Goal: Task Accomplishment & Management: Manage account settings

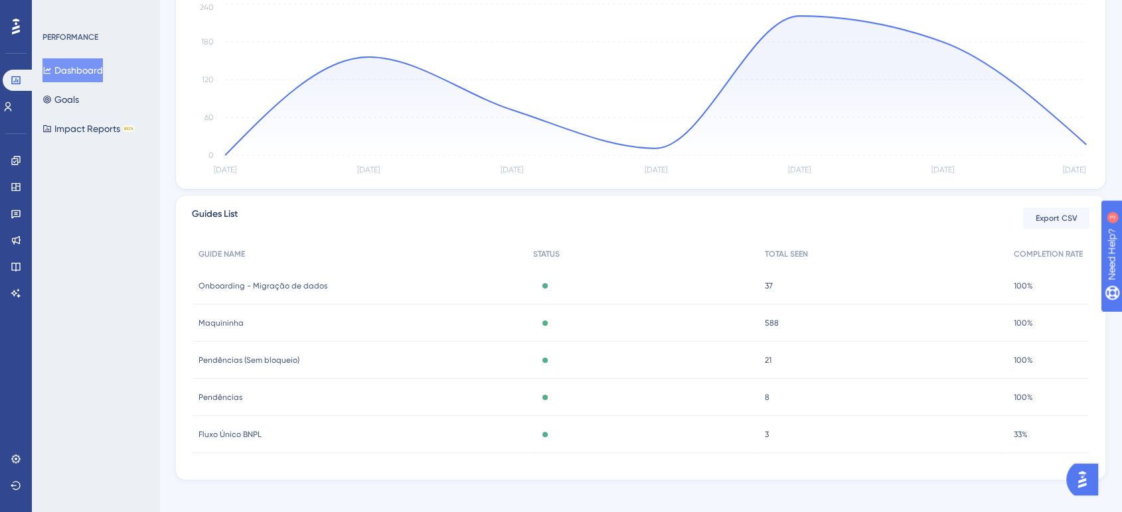
click at [243, 443] on div "Fluxo Único BNPL Fluxo Único BNPL" at bounding box center [359, 434] width 335 height 37
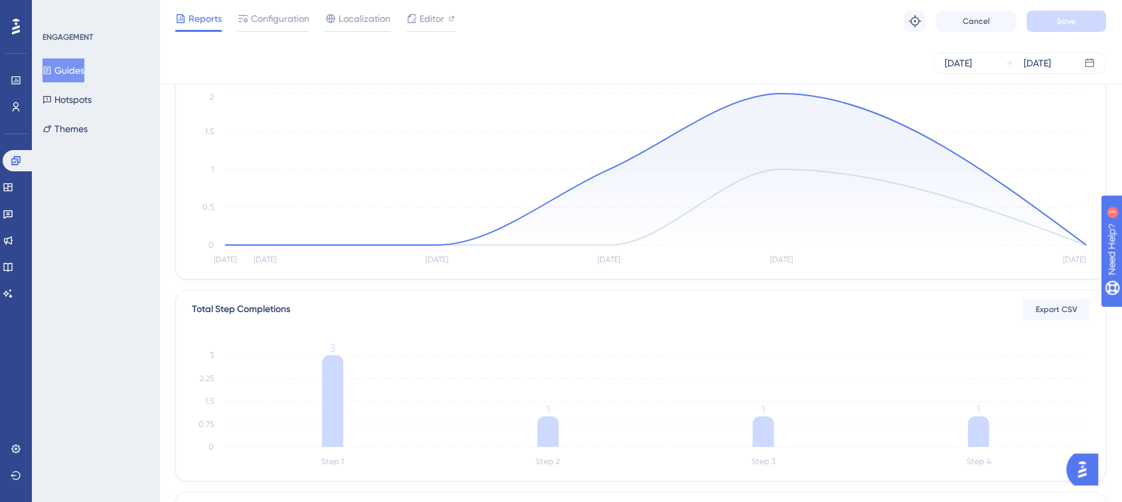
scroll to position [44, 0]
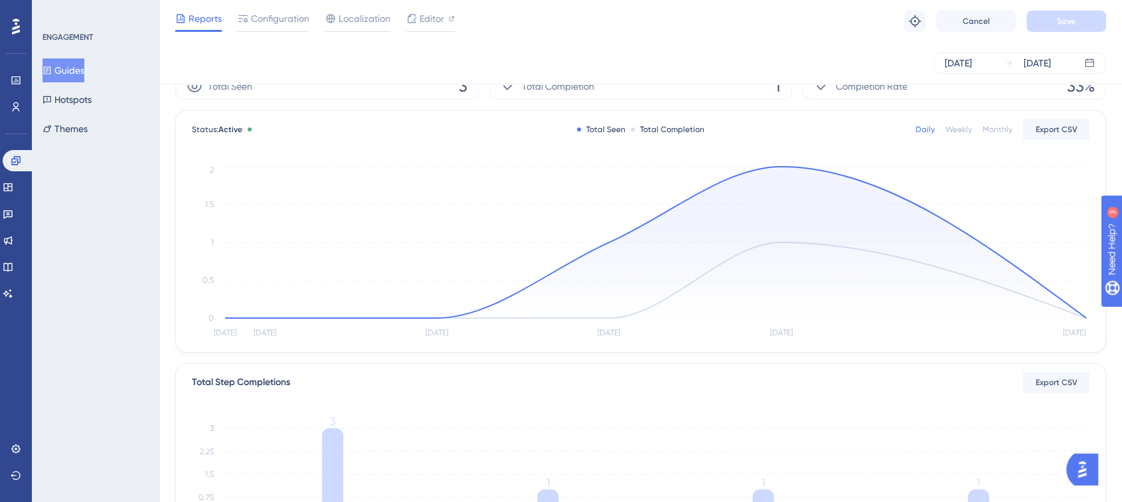
click at [66, 68] on button "Guides" at bounding box center [63, 70] width 42 height 24
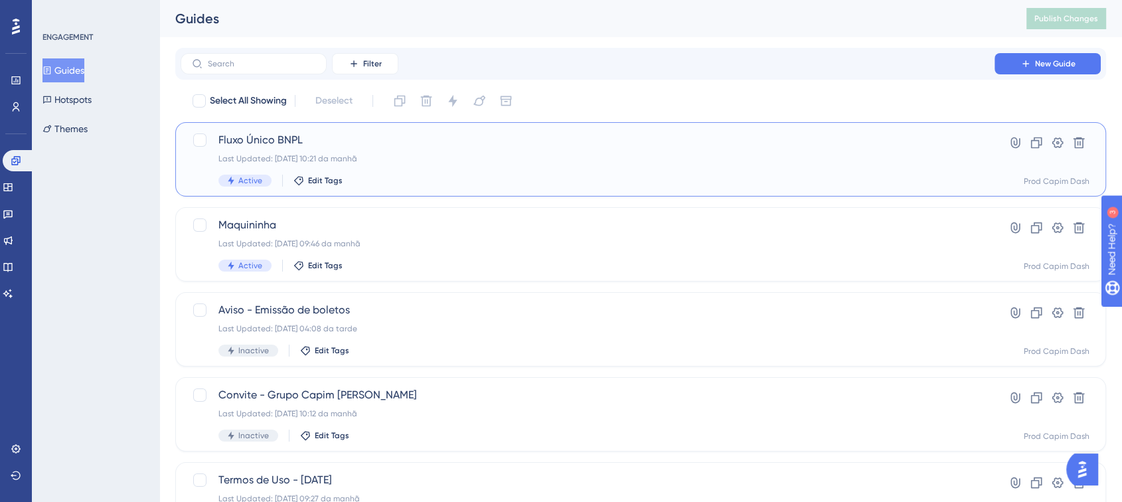
click at [410, 165] on div "Fluxo Único BNPL Last Updated: [DATE] 10:21 da manhã Active Edit Tags" at bounding box center [587, 159] width 738 height 54
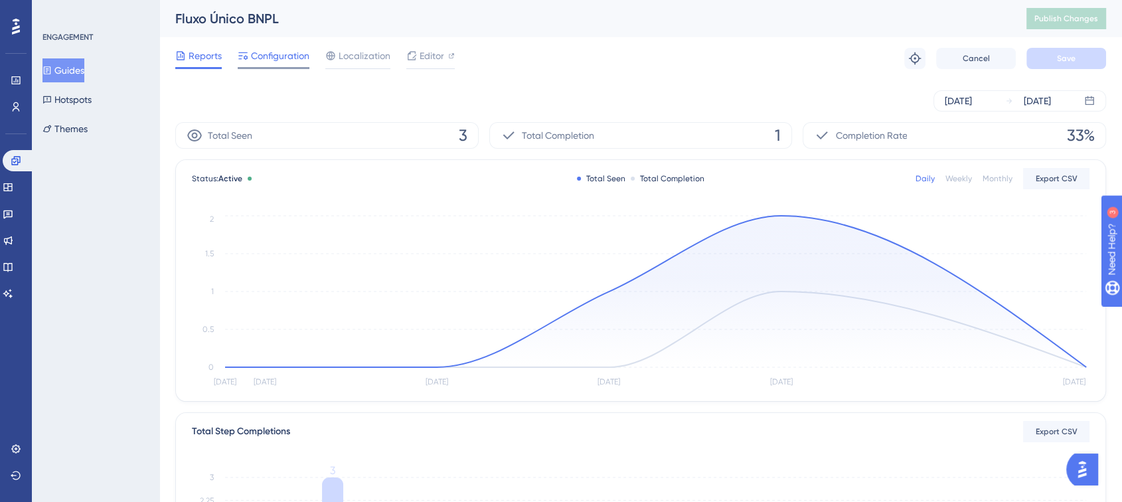
click at [292, 52] on span "Configuration" at bounding box center [280, 56] width 58 height 16
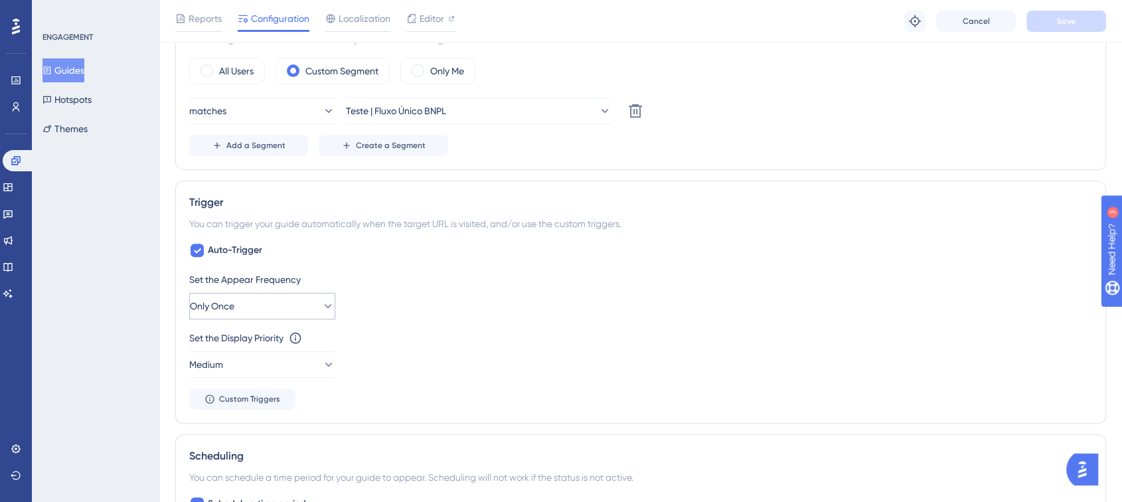
scroll to position [589, 0]
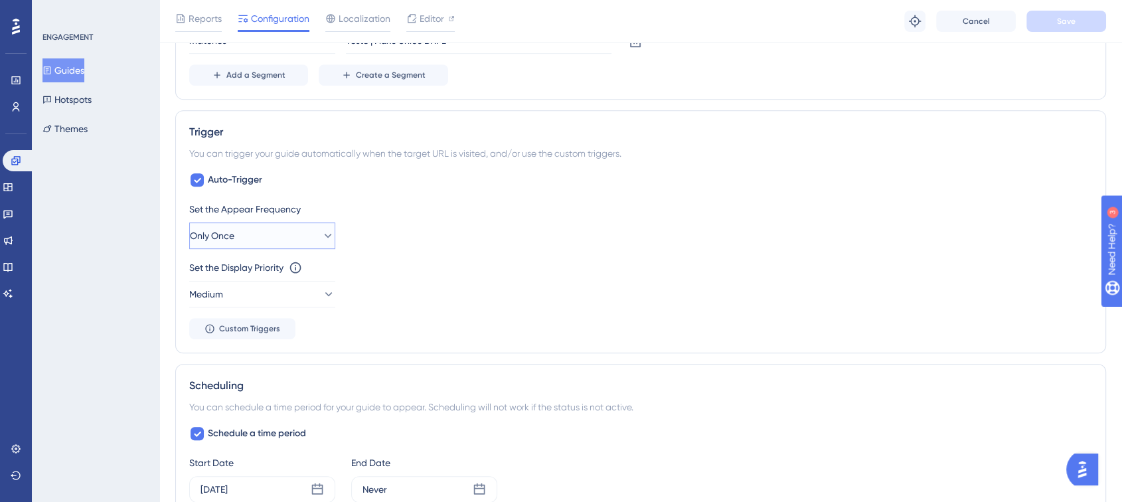
click at [273, 238] on button "Only Once" at bounding box center [262, 235] width 146 height 27
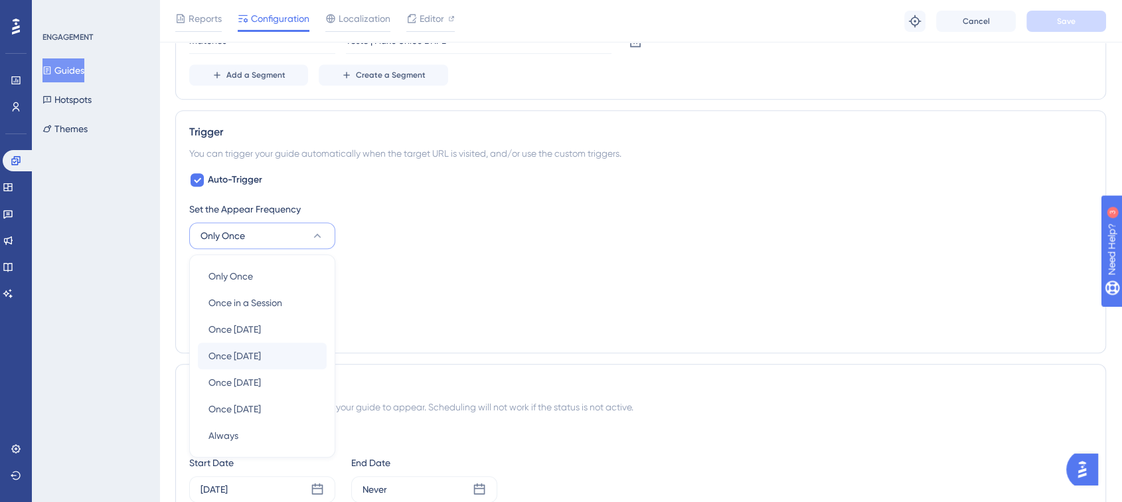
scroll to position [693, 0]
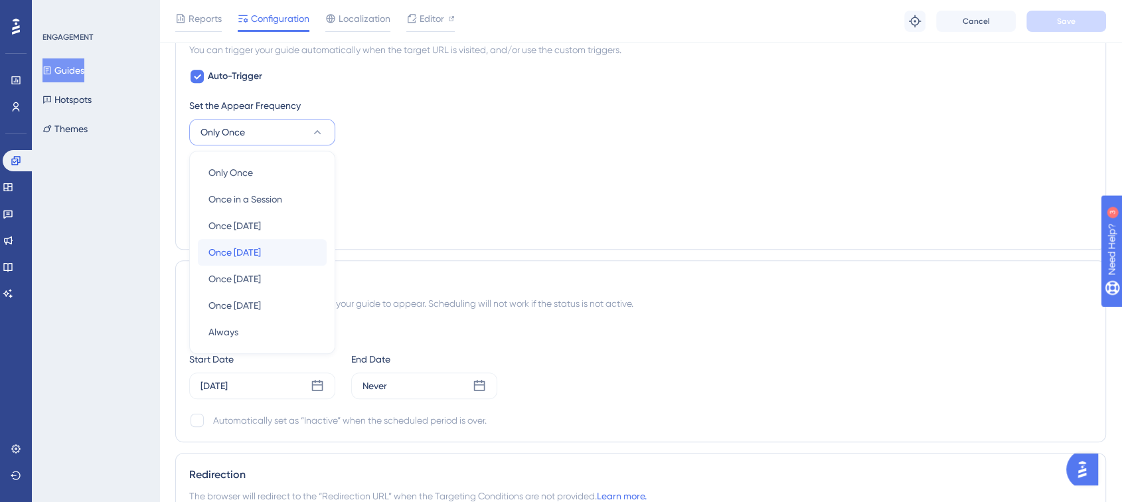
click at [301, 250] on div "Once [DATE] Once [DATE]" at bounding box center [262, 252] width 108 height 27
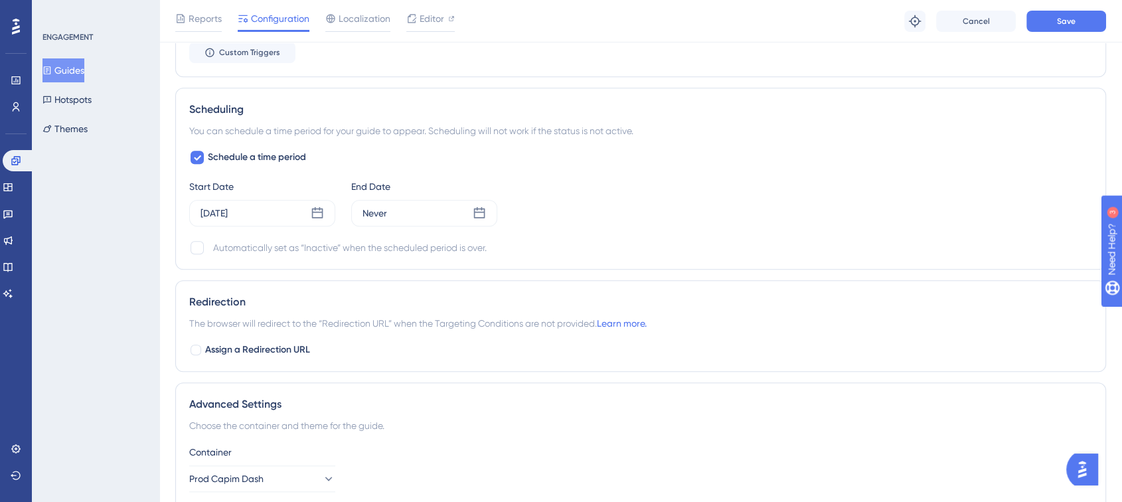
scroll to position [1062, 0]
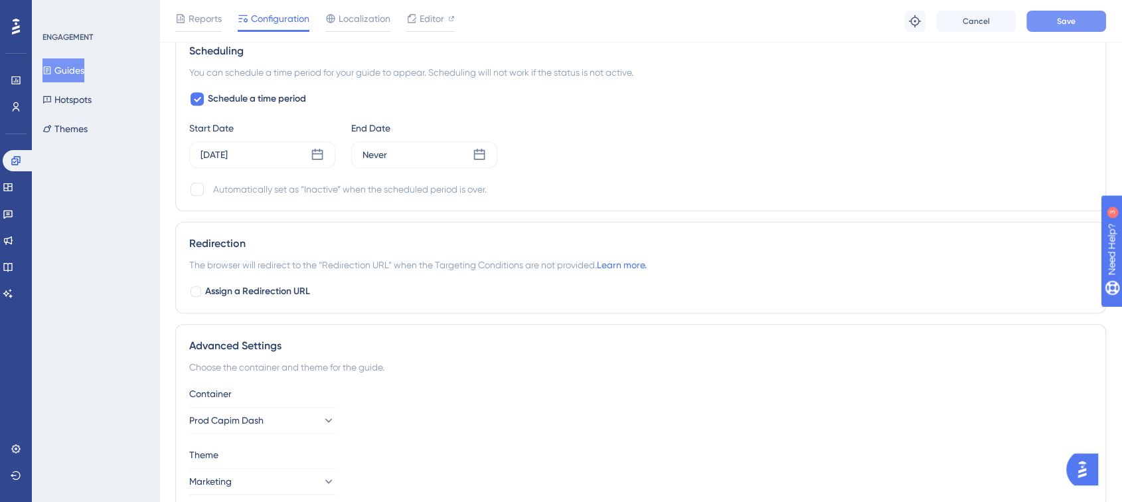
click at [1058, 17] on span "Save" at bounding box center [1066, 21] width 19 height 11
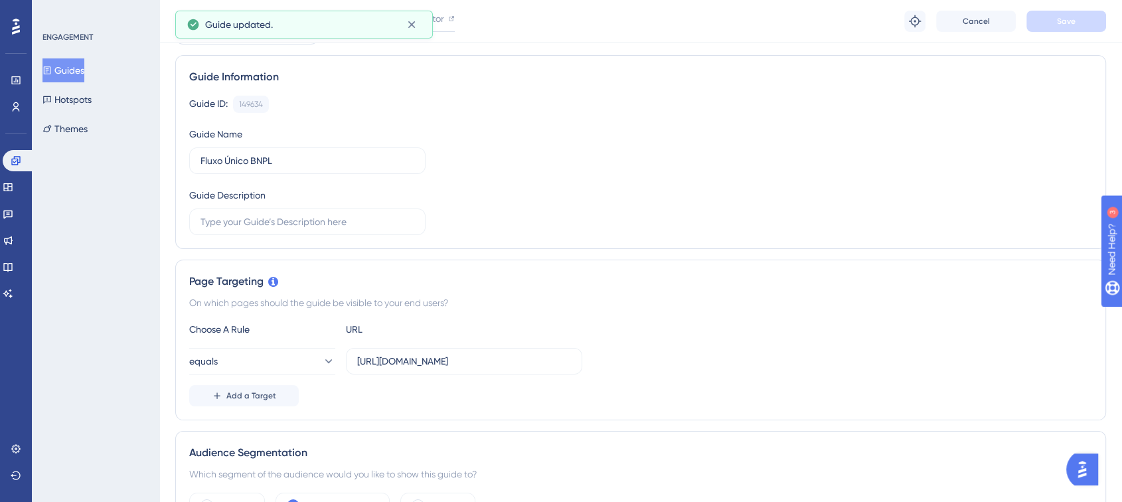
scroll to position [0, 0]
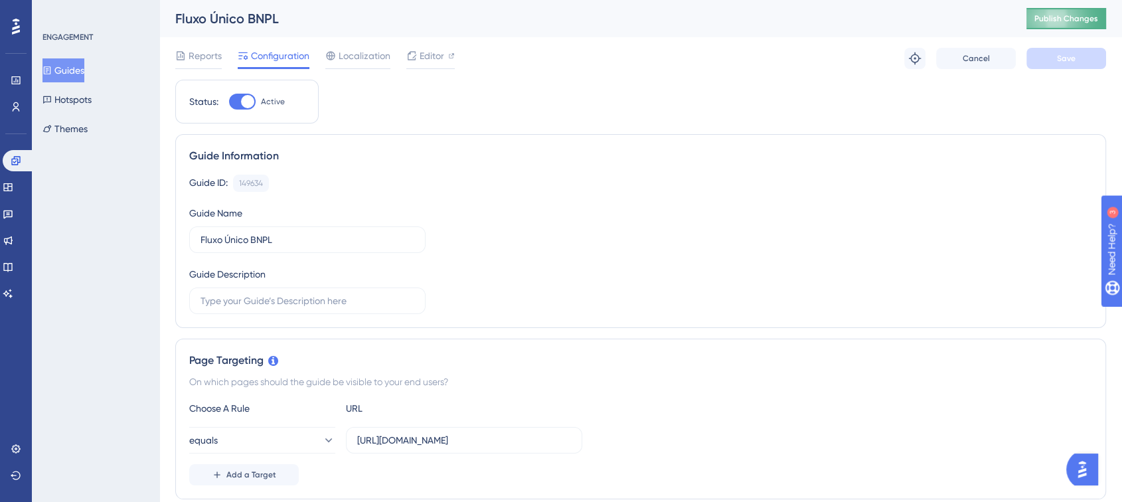
click at [1066, 21] on span "Publish Changes" at bounding box center [1066, 18] width 64 height 11
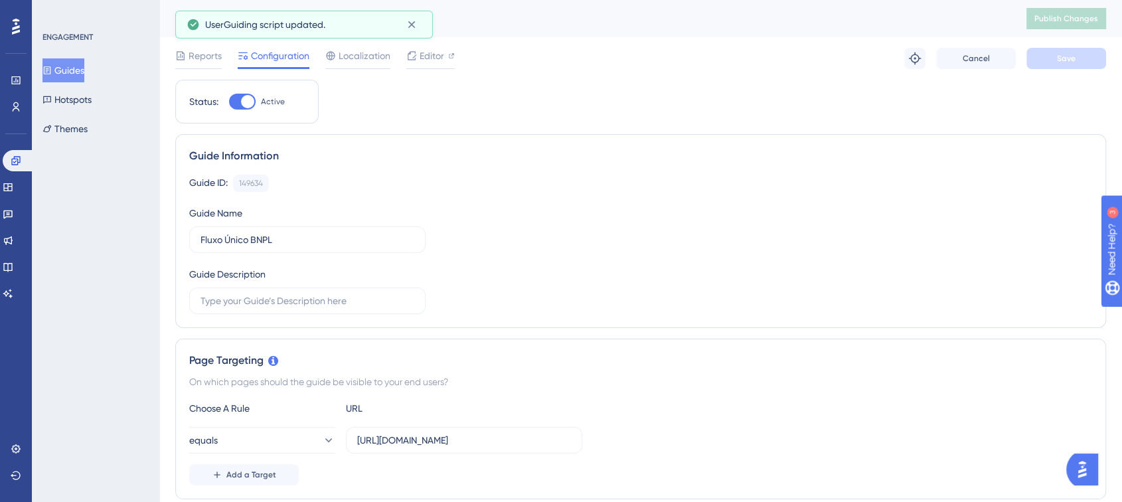
click at [86, 57] on div "ENGAGEMENT Guides Hotspots Themes" at bounding box center [96, 86] width 108 height 109
click at [87, 57] on div "ENGAGEMENT Guides Hotspots Themes" at bounding box center [96, 86] width 108 height 109
click at [84, 64] on button "Guides" at bounding box center [63, 70] width 42 height 24
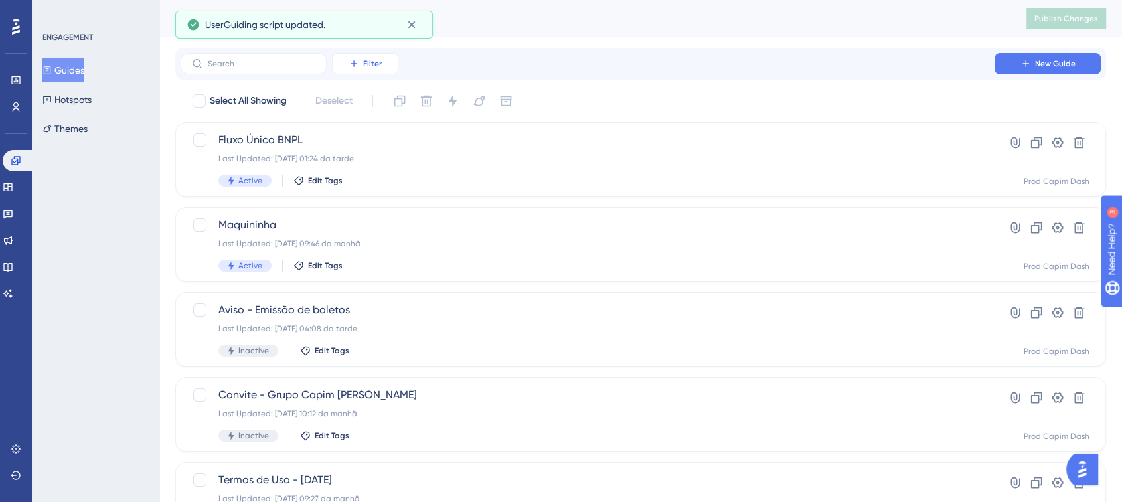
click at [368, 72] on button "Filter" at bounding box center [365, 63] width 66 height 21
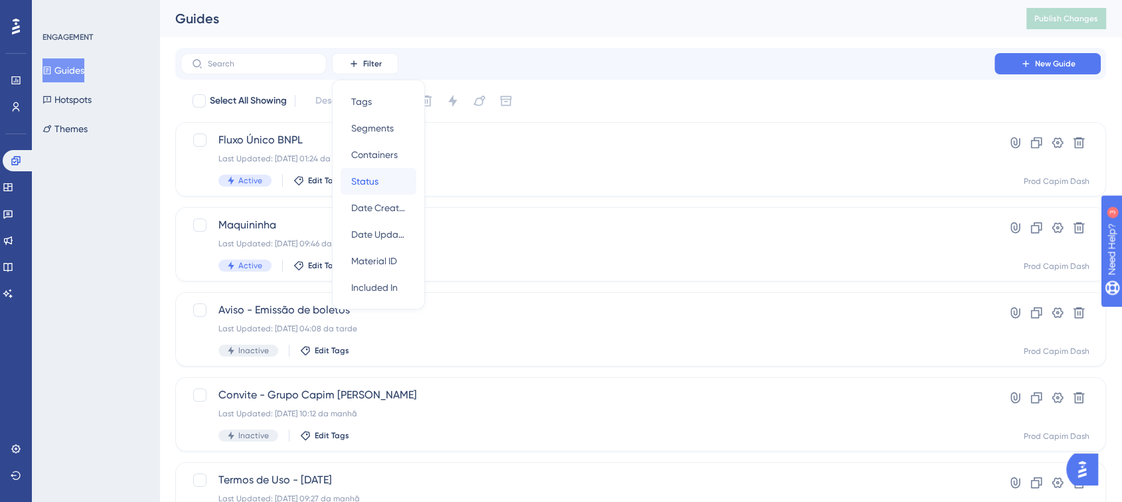
click at [390, 173] on div "Status Status" at bounding box center [378, 181] width 54 height 27
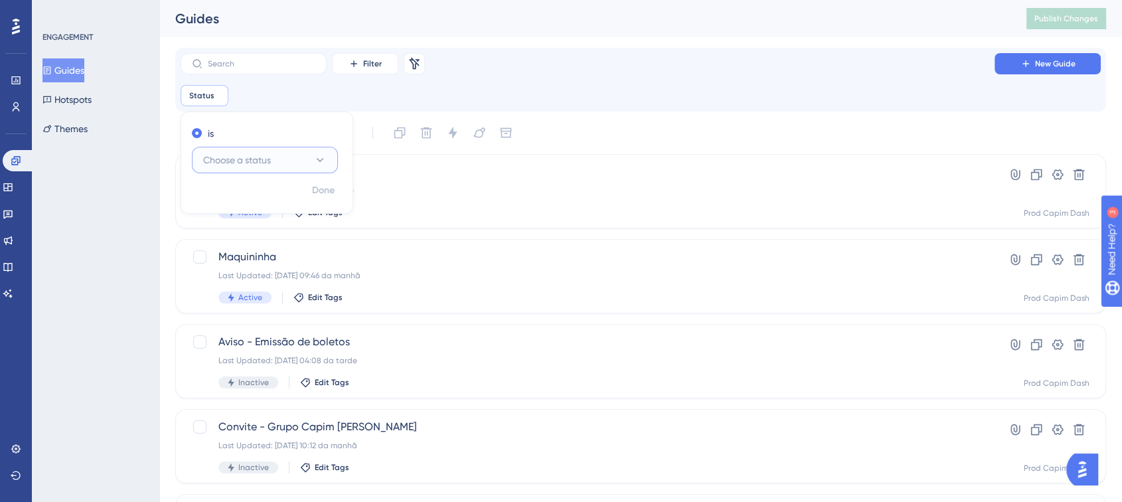
click at [252, 158] on span "Choose a status" at bounding box center [237, 160] width 68 height 16
click at [260, 206] on div "Active Active" at bounding box center [265, 200] width 108 height 27
click at [137, 310] on div "ENGAGEMENT Guides Hotspots Themes" at bounding box center [95, 251] width 127 height 502
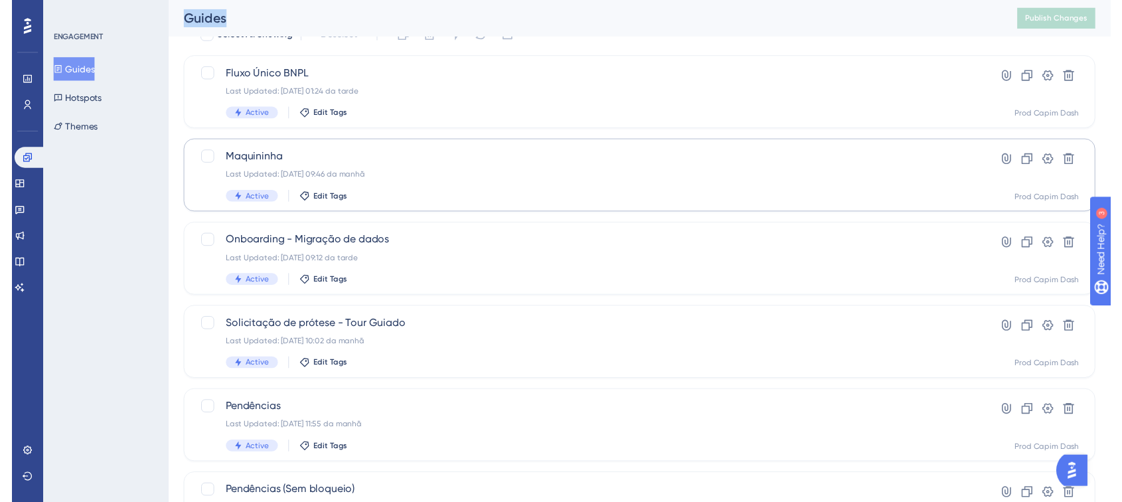
scroll to position [35, 0]
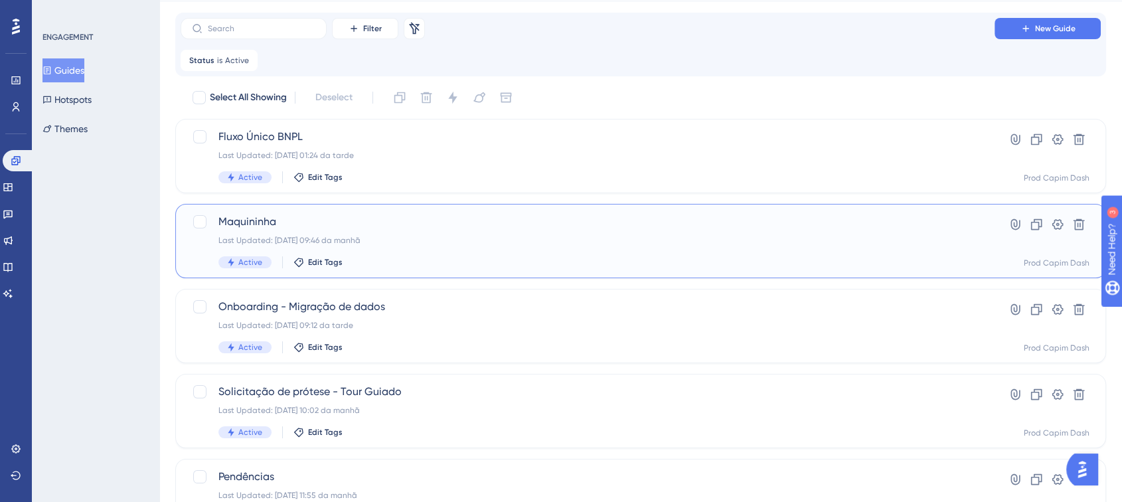
click at [319, 235] on div "Last Updated: [DATE] 09:46 da manhã" at bounding box center [587, 240] width 738 height 11
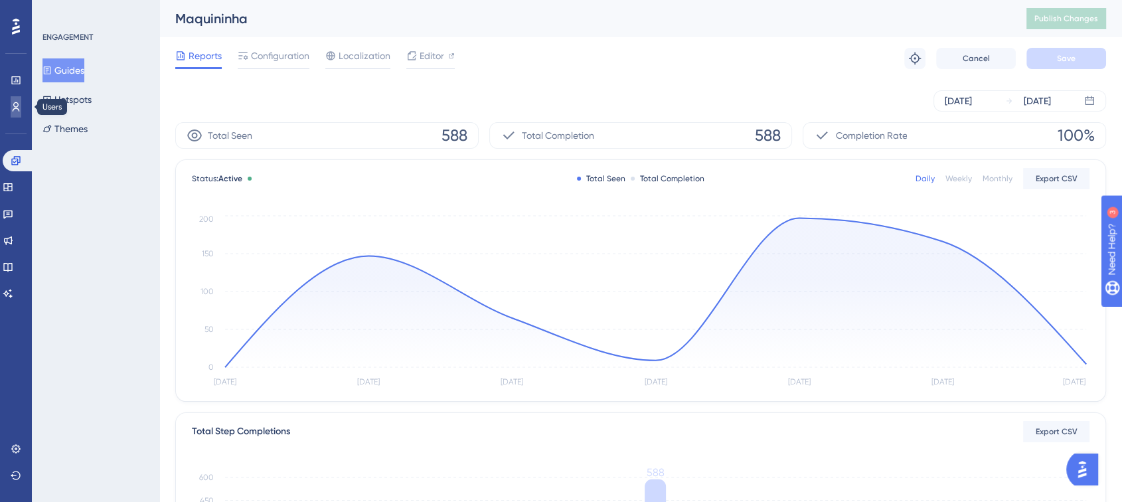
click at [20, 103] on icon at bounding box center [16, 107] width 11 height 11
